Goal: Task Accomplishment & Management: Manage account settings

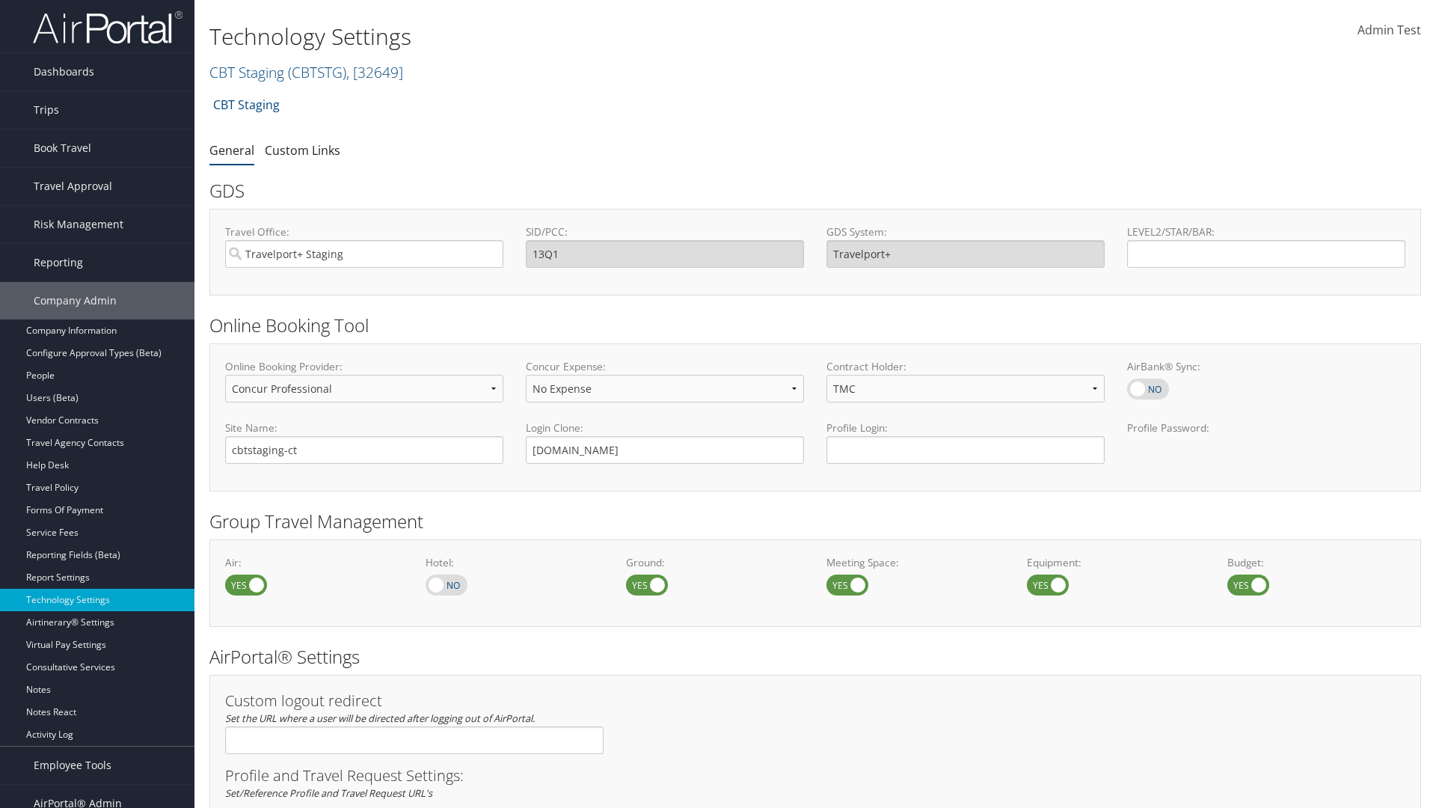
select select "4"
click at [247, 72] on link "CBT Staging ( CBTSTG ) , [ 32649 ]" at bounding box center [306, 72] width 194 height 20
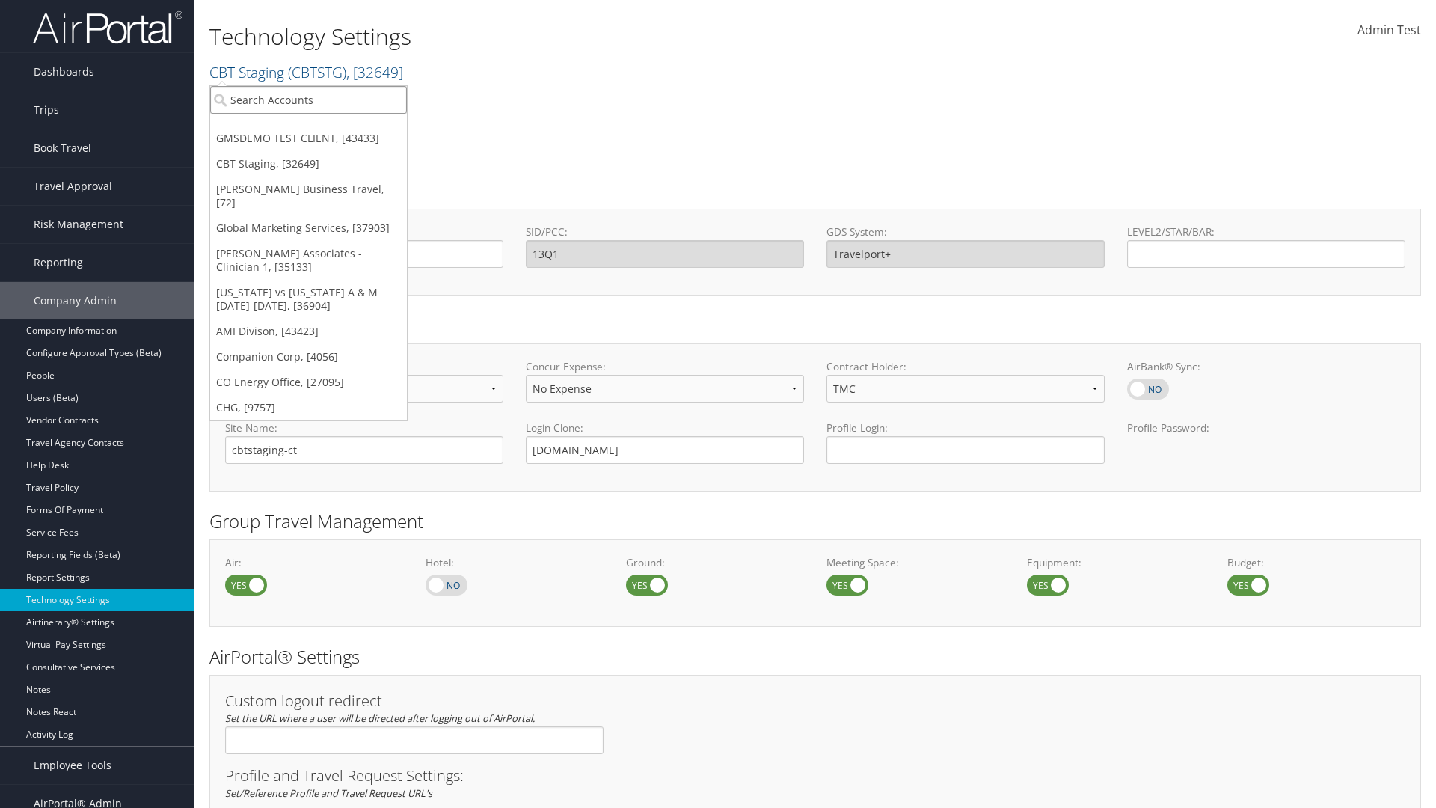
click at [308, 100] on input "search" at bounding box center [308, 100] width 197 height 28
type input "CBTSTG"
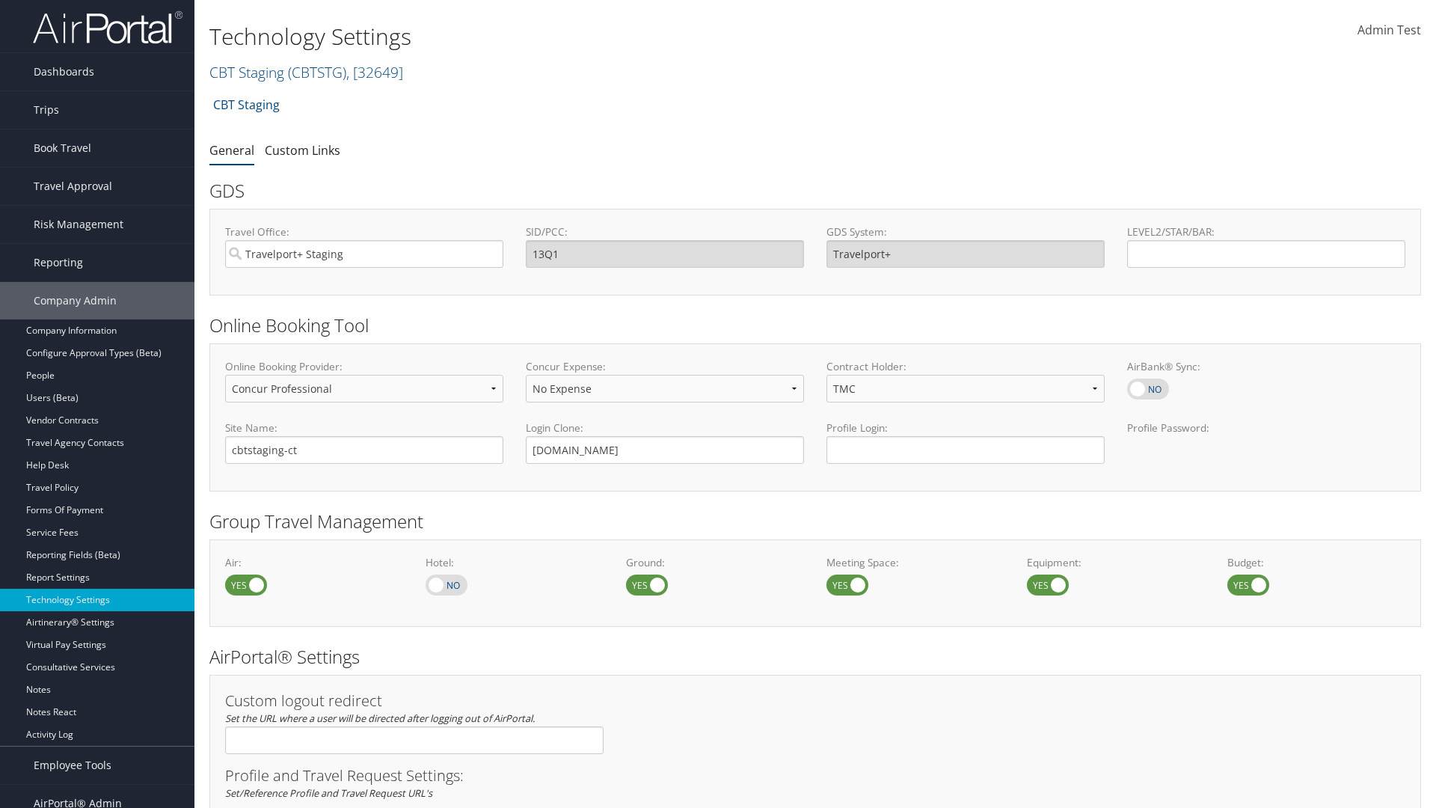
select select "2"
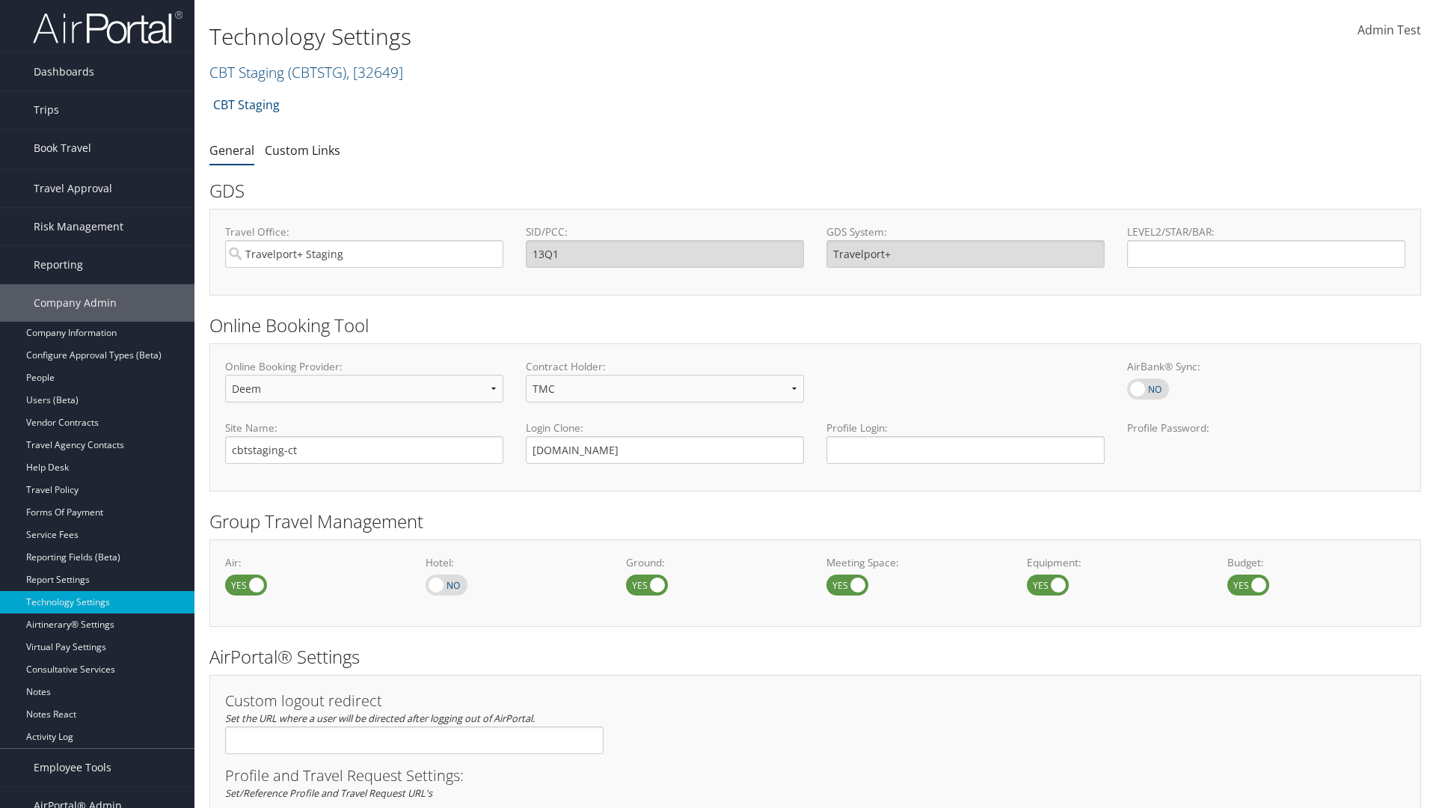
click at [97, 189] on link "Approval Request (Beta)" at bounding box center [97, 200] width 195 height 22
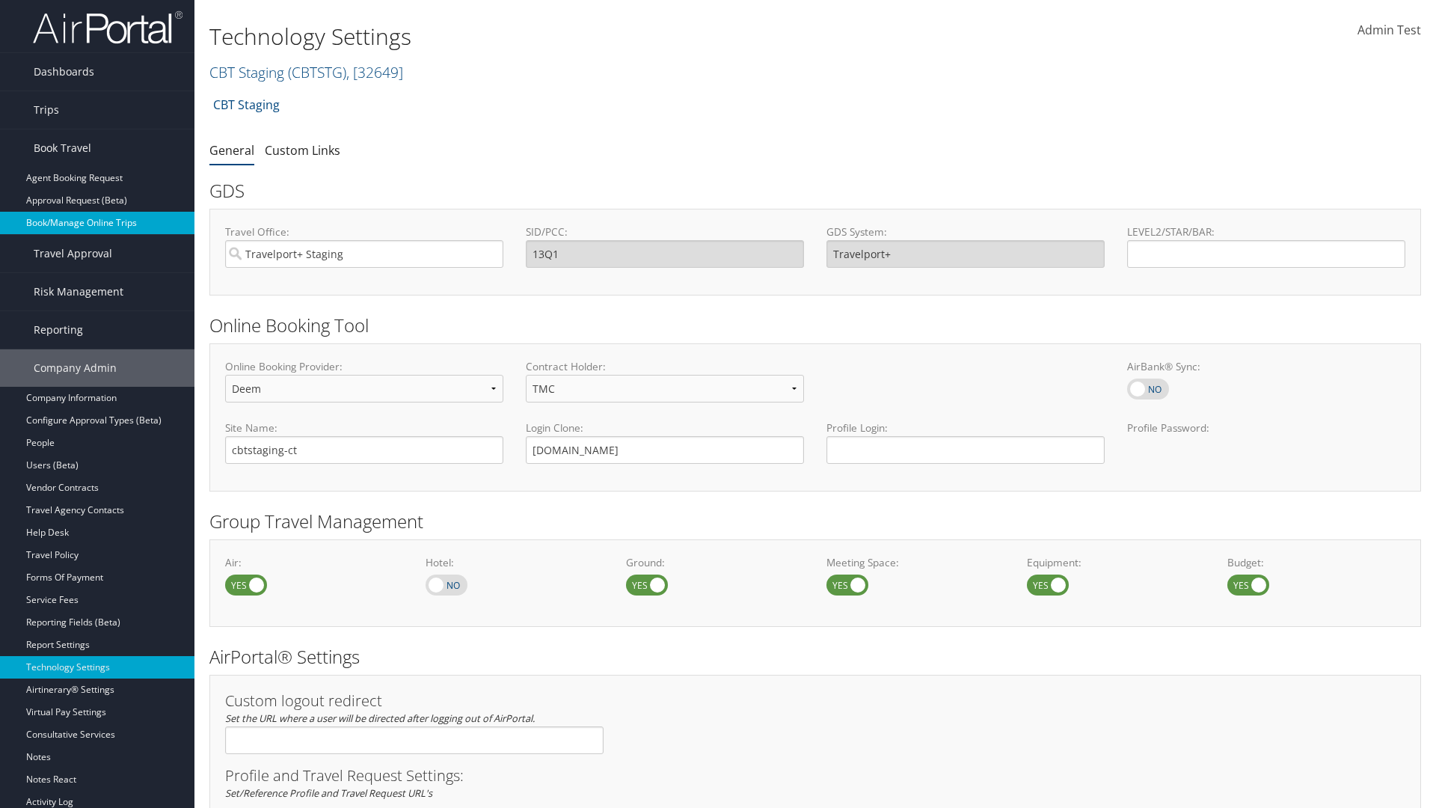
click at [97, 223] on link "Book/Manage Online Trips" at bounding box center [97, 223] width 195 height 22
